Goal: Task Accomplishment & Management: Manage account settings

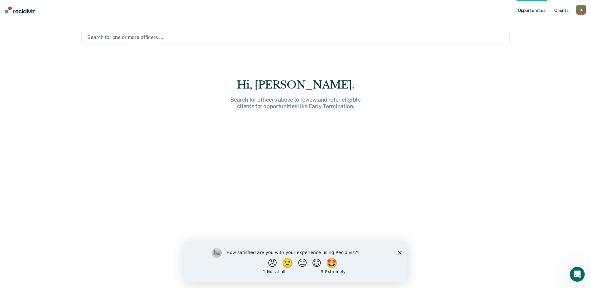
click at [564, 10] on link "Client s" at bounding box center [561, 10] width 17 height 20
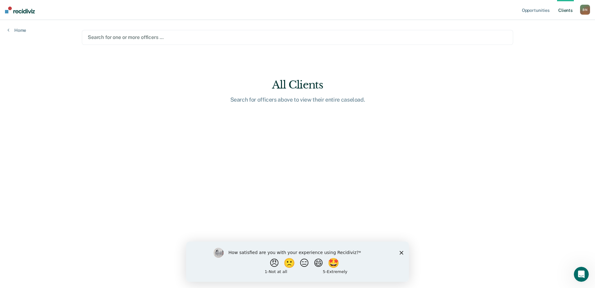
click at [564, 10] on link "Client s" at bounding box center [566, 10] width 17 height 20
click at [571, 12] on link "Client s" at bounding box center [566, 10] width 17 height 20
click at [585, 12] on div "B N" at bounding box center [586, 10] width 10 height 10
click at [564, 41] on link "Go to PSI Case Dashboard" at bounding box center [554, 40] width 64 height 5
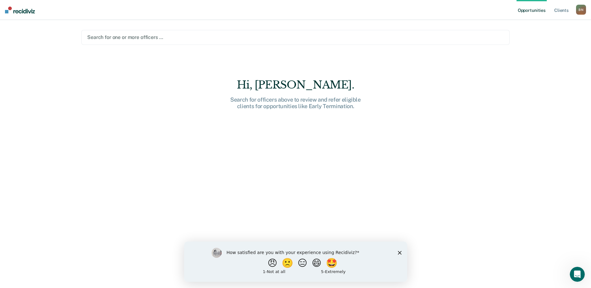
click at [581, 10] on div "B N" at bounding box center [581, 10] width 10 height 10
click at [558, 40] on link "Go to PSI Case Dashboard" at bounding box center [549, 40] width 64 height 5
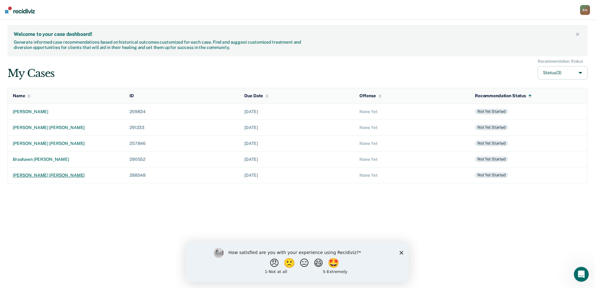
click at [48, 178] on td "[PERSON_NAME] [PERSON_NAME]" at bounding box center [66, 175] width 117 height 16
click at [580, 73] on button "Status (3)" at bounding box center [563, 72] width 50 height 13
click at [583, 12] on div "B N" at bounding box center [586, 10] width 10 height 10
click at [576, 34] on link "Go to PSI Supervisor Dashboard" at bounding box center [554, 32] width 64 height 5
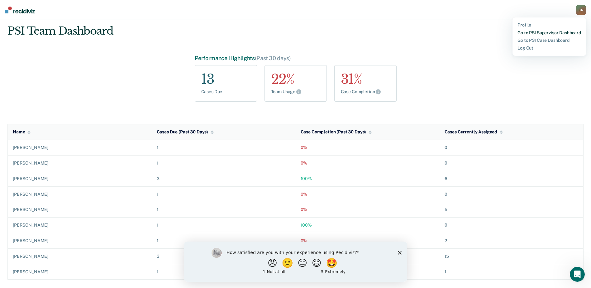
scroll to position [12, 0]
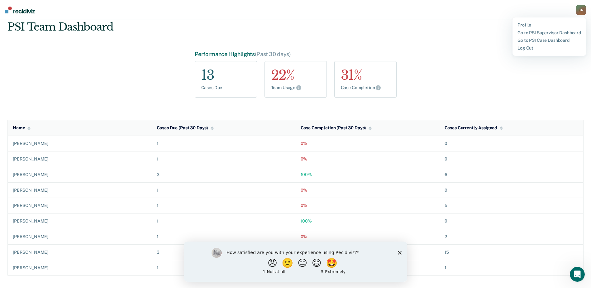
click at [400, 253] on polygon "Close survey" at bounding box center [399, 252] width 4 height 4
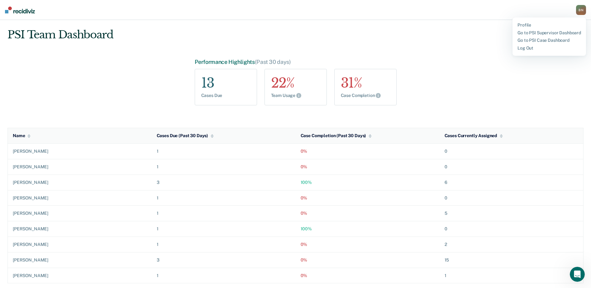
scroll to position [0, 0]
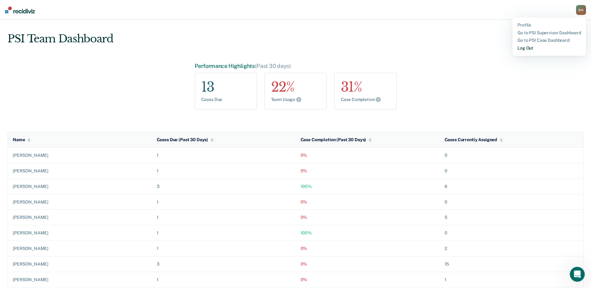
click at [526, 49] on link "Log Out" at bounding box center [549, 47] width 64 height 5
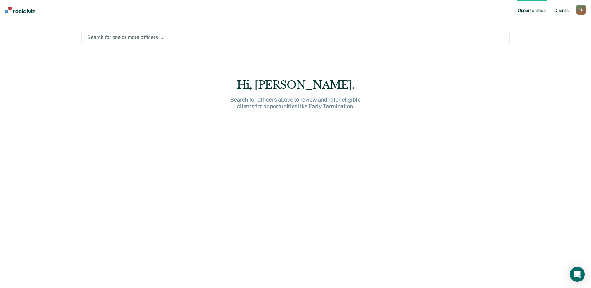
click at [565, 12] on link "Client s" at bounding box center [561, 10] width 17 height 20
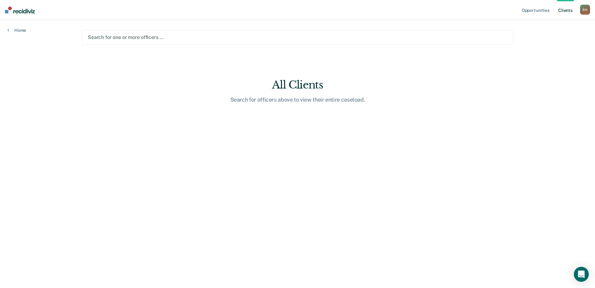
click at [587, 12] on div "B N" at bounding box center [586, 10] width 10 height 10
click at [562, 40] on link "Go to PSI Case Dashboard" at bounding box center [554, 40] width 64 height 5
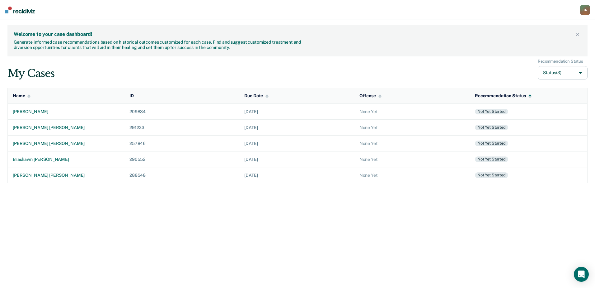
click at [583, 10] on div "B N" at bounding box center [586, 10] width 10 height 10
click at [582, 71] on button "Status (3)" at bounding box center [563, 72] width 50 height 13
click at [583, 12] on div "B N" at bounding box center [586, 10] width 10 height 10
click at [550, 32] on link "Go to PSI Supervisor Dashboard" at bounding box center [554, 32] width 64 height 5
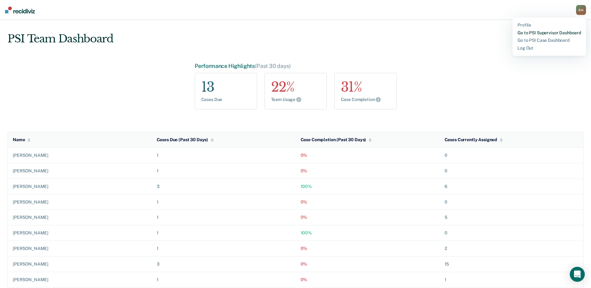
scroll to position [12, 0]
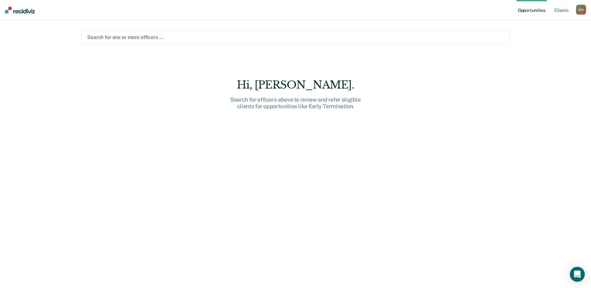
click at [582, 12] on div "B N" at bounding box center [581, 10] width 10 height 10
click at [563, 40] on link "Go to PSI Case Dashboard" at bounding box center [549, 40] width 64 height 5
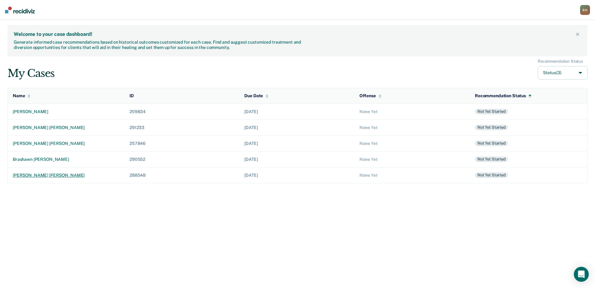
click at [49, 176] on div "[PERSON_NAME] [PERSON_NAME]" at bounding box center [66, 175] width 107 height 5
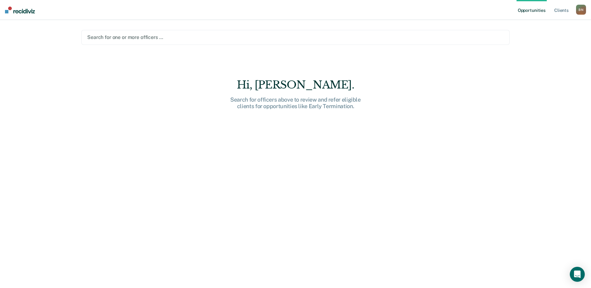
click at [581, 12] on div "B N" at bounding box center [581, 10] width 10 height 10
click at [557, 41] on link "Go to PSI Case Dashboard" at bounding box center [549, 40] width 64 height 5
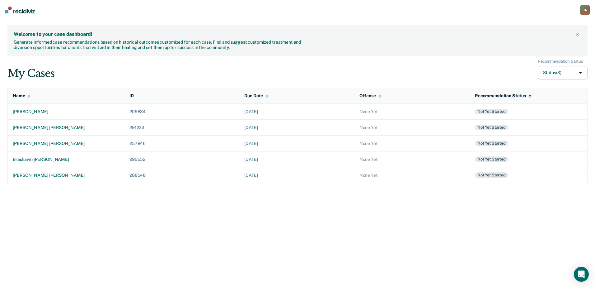
click at [584, 9] on div "B N" at bounding box center [586, 10] width 10 height 10
click at [534, 24] on link "Profile" at bounding box center [554, 24] width 64 height 5
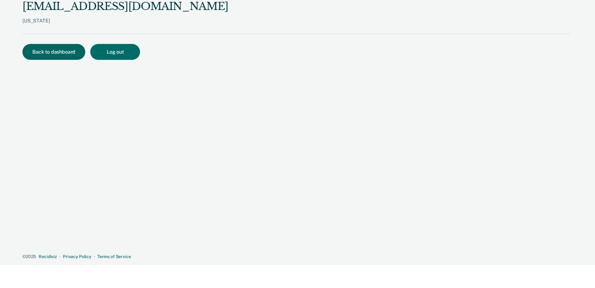
click at [37, 52] on button "Back to dashboard" at bounding box center [53, 52] width 63 height 16
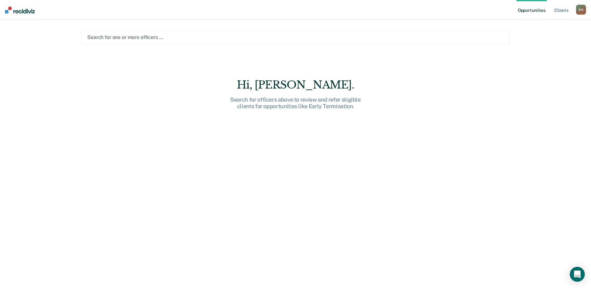
click at [584, 9] on div "B N" at bounding box center [581, 10] width 10 height 10
click at [560, 33] on link "Go to PSI Supervisor Dashboard" at bounding box center [549, 33] width 64 height 5
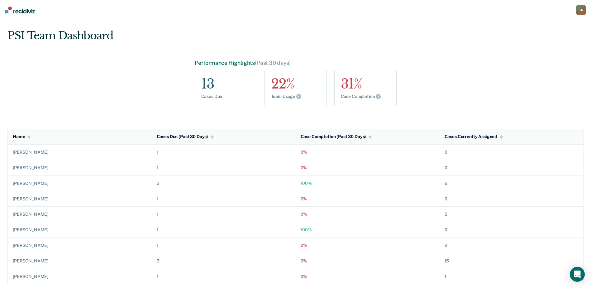
scroll to position [12, 0]
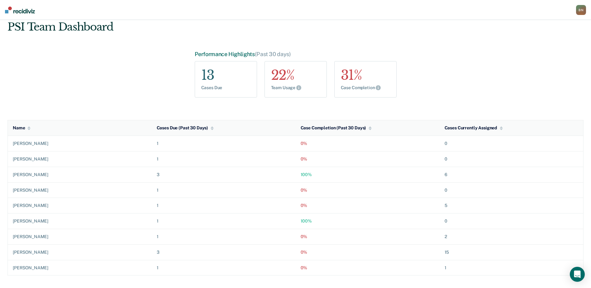
click at [26, 237] on div "[PERSON_NAME]" at bounding box center [80, 236] width 134 height 5
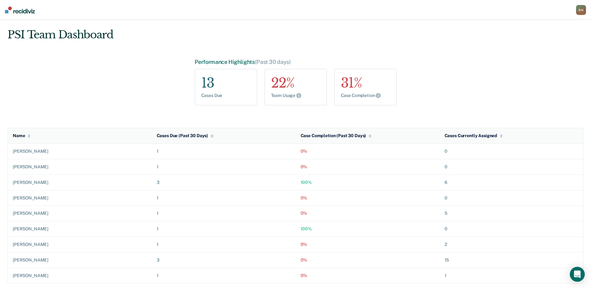
scroll to position [0, 0]
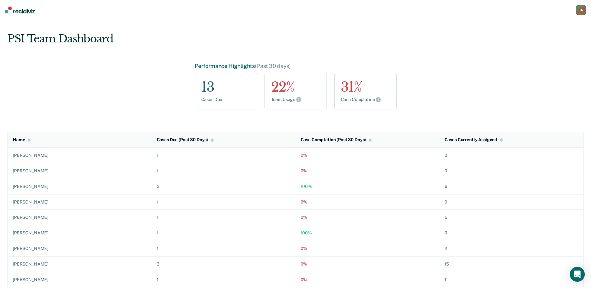
click at [582, 11] on div "B N" at bounding box center [581, 10] width 10 height 10
click at [546, 39] on link "Go to PSI Case Dashboard" at bounding box center [549, 40] width 64 height 5
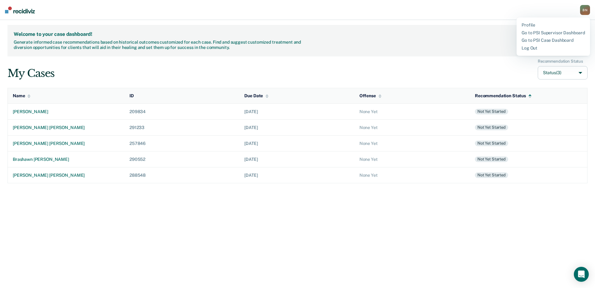
click at [28, 97] on icon at bounding box center [28, 96] width 3 height 4
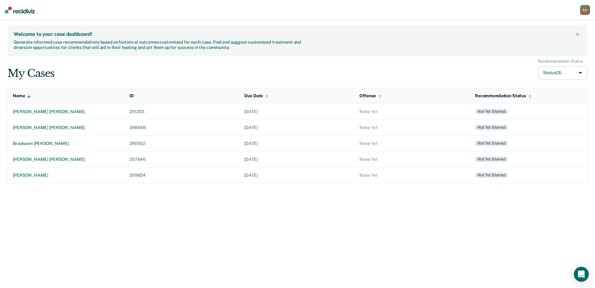
click at [28, 97] on icon at bounding box center [28, 96] width 3 height 4
click at [583, 72] on button "Status (3)" at bounding box center [563, 72] width 50 height 13
click at [530, 120] on input "Archived" at bounding box center [531, 118] width 4 height 4
checkbox input "true"
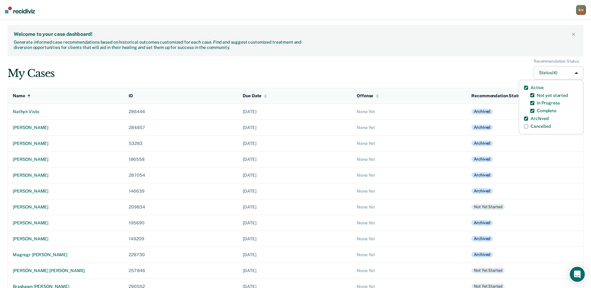
click at [579, 74] on button "Status (4)" at bounding box center [559, 72] width 50 height 13
click at [574, 73] on button "Status (4)" at bounding box center [559, 72] width 50 height 13
click at [539, 88] on label "Active" at bounding box center [536, 87] width 13 height 5
click at [528, 88] on input "Active" at bounding box center [526, 88] width 4 height 4
checkbox input "false"
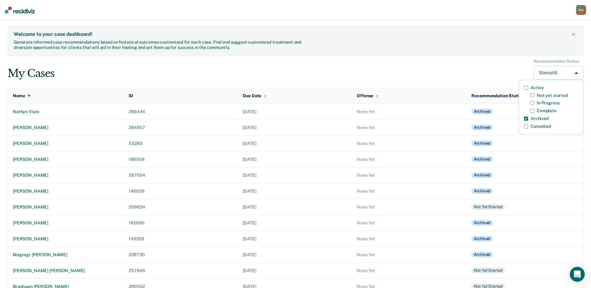
checkbox started-checkbox-status-filter-option "false"
checkbox Progress-checkbox-status-filter-option "false"
checkbox input "false"
click at [527, 88] on input "Active" at bounding box center [526, 88] width 4 height 4
checkbox input "true"
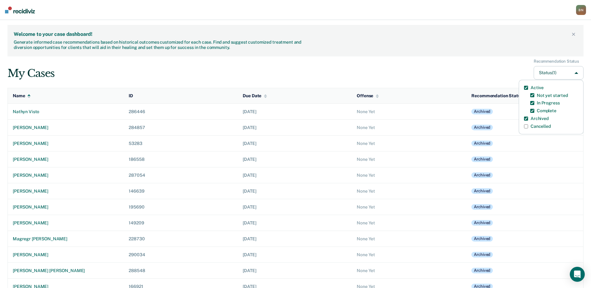
checkbox started-checkbox-status-filter-option "true"
checkbox Progress-checkbox-status-filter-option "true"
checkbox input "true"
click at [582, 13] on div "B N" at bounding box center [581, 10] width 10 height 10
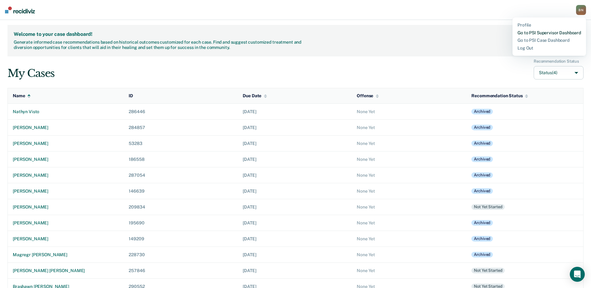
click at [546, 35] on link "Go to PSI Supervisor Dashboard" at bounding box center [549, 32] width 64 height 5
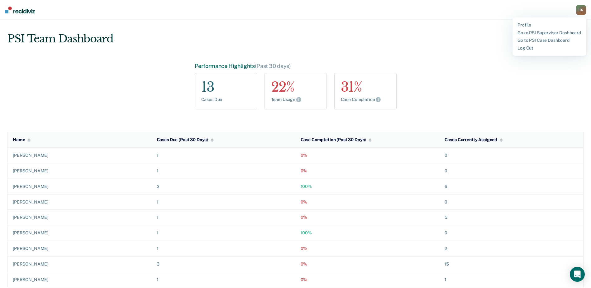
click at [32, 157] on div "[PERSON_NAME]" at bounding box center [80, 155] width 134 height 5
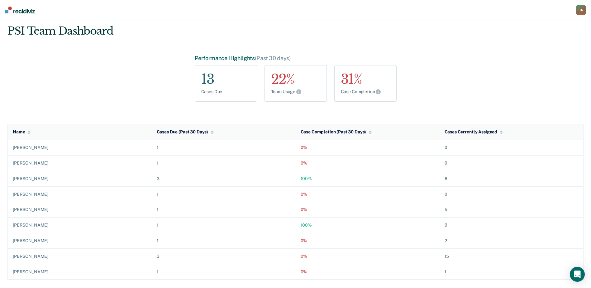
scroll to position [12, 0]
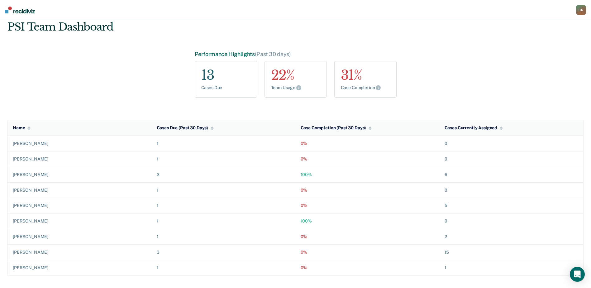
click at [38, 252] on div "[PERSON_NAME]" at bounding box center [80, 251] width 134 height 5
click at [187, 128] on div "Cases Due (Past 30 Days)" at bounding box center [185, 127] width 57 height 5
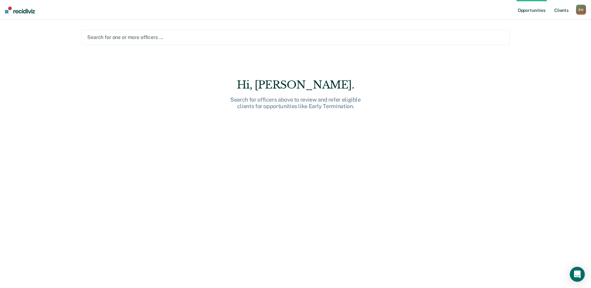
click at [563, 12] on link "Client s" at bounding box center [561, 10] width 17 height 20
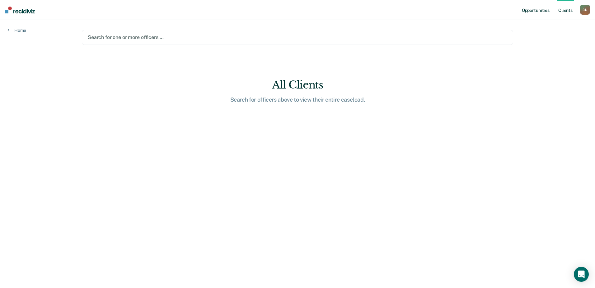
click at [544, 11] on link "Opportunities" at bounding box center [536, 10] width 30 height 20
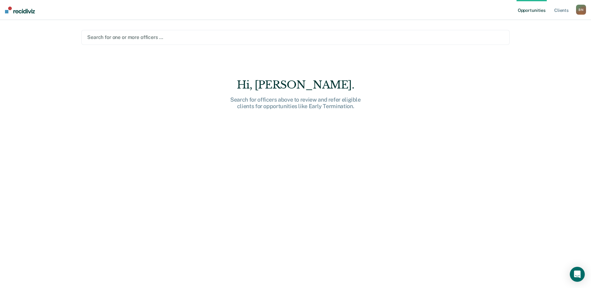
click at [577, 11] on div "B N" at bounding box center [581, 10] width 10 height 10
click at [551, 33] on link "Go to PSI Supervisor Dashboard" at bounding box center [549, 33] width 64 height 5
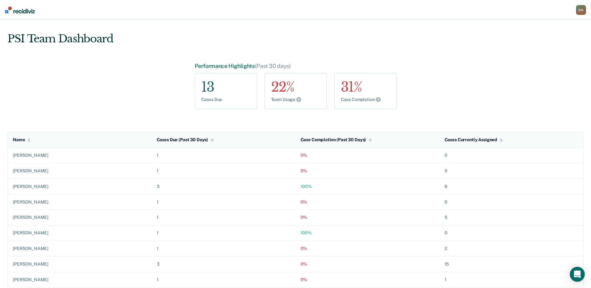
scroll to position [12, 0]
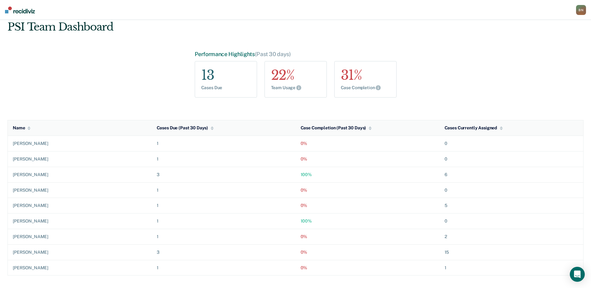
click at [580, 11] on div "B N" at bounding box center [581, 10] width 10 height 10
click at [561, 41] on link "Go to PSI Case Dashboard" at bounding box center [549, 40] width 64 height 5
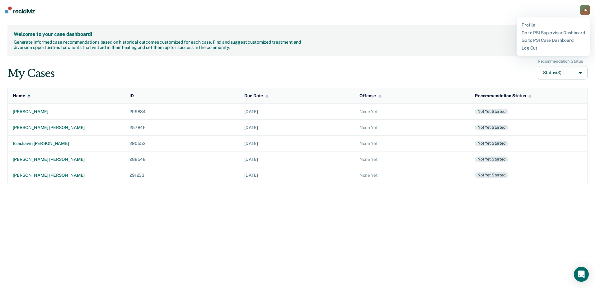
click at [30, 97] on icon at bounding box center [28, 97] width 3 height 2
click at [266, 95] on icon at bounding box center [267, 95] width 3 height 2
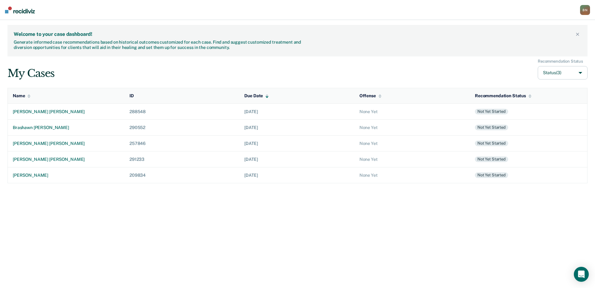
click at [581, 12] on div "B N" at bounding box center [586, 10] width 10 height 10
click at [553, 39] on link "Go to PSI Case Dashboard" at bounding box center [554, 40] width 64 height 5
click at [558, 35] on link "Go to PSI Supervisor Dashboard" at bounding box center [554, 32] width 64 height 5
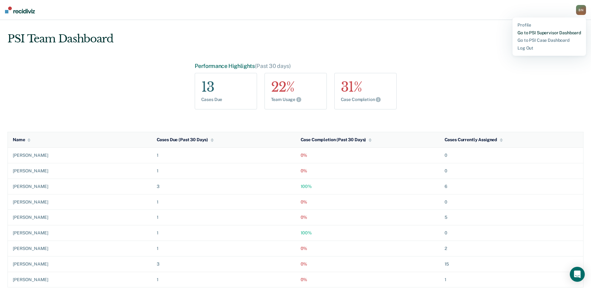
scroll to position [12, 0]
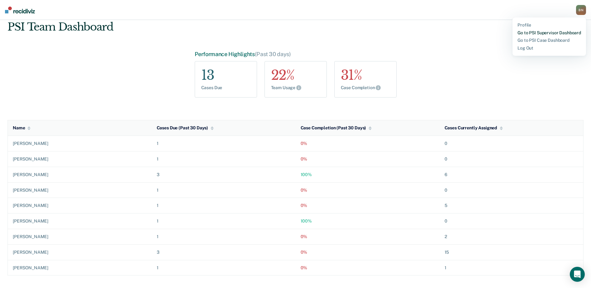
click at [556, 33] on link "Go to PSI Supervisor Dashboard" at bounding box center [549, 32] width 64 height 5
